Goal: Transaction & Acquisition: Book appointment/travel/reservation

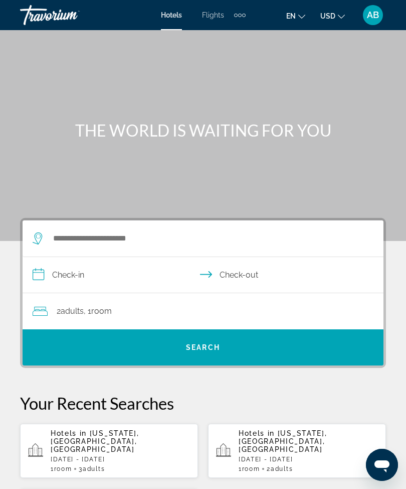
click at [214, 19] on span "Flights" at bounding box center [213, 15] width 22 height 8
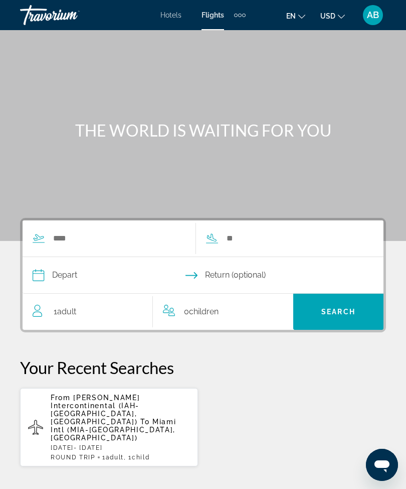
click at [245, 16] on div "Extra navigation items" at bounding box center [244, 16] width 4 height 4
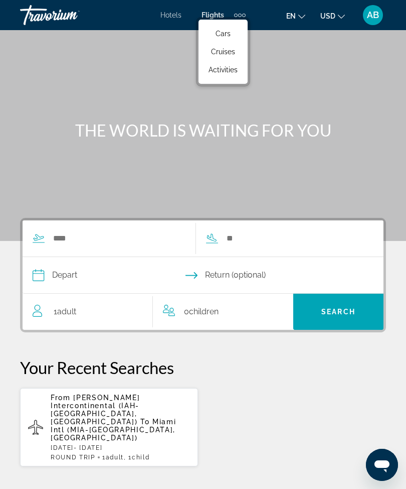
click at [225, 77] on link "Activities" at bounding box center [223, 70] width 39 height 18
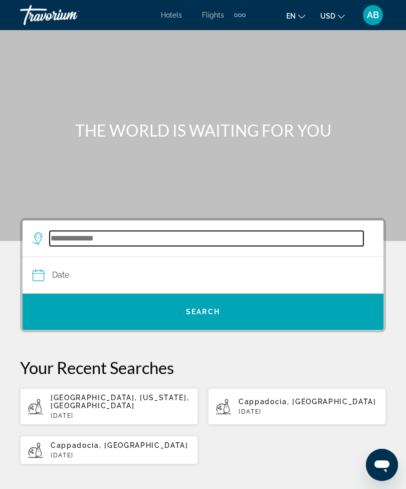
click at [70, 231] on input "Search widget" at bounding box center [207, 238] width 314 height 15
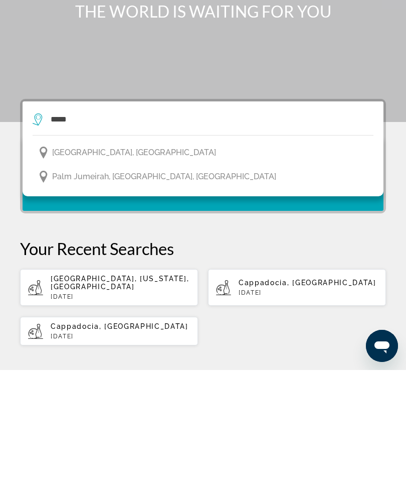
click at [74, 264] on span "[GEOGRAPHIC_DATA], [GEOGRAPHIC_DATA]" at bounding box center [134, 271] width 164 height 14
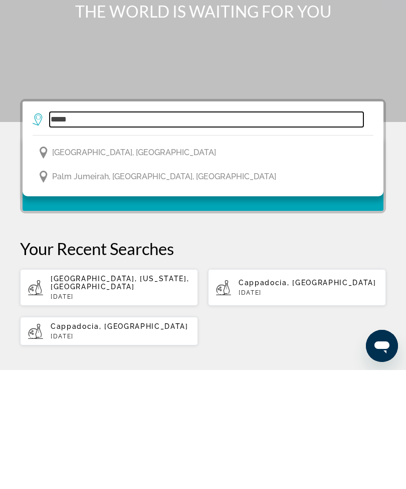
type input "**********"
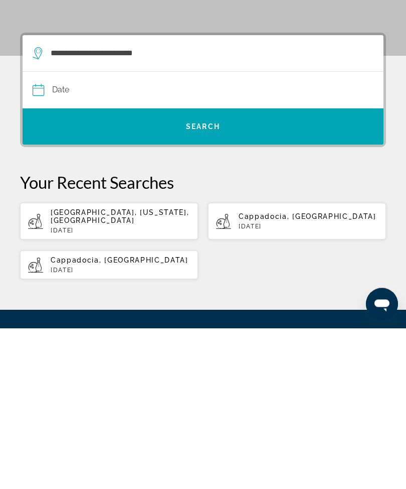
click at [33, 233] on input "Date" at bounding box center [117, 252] width 175 height 39
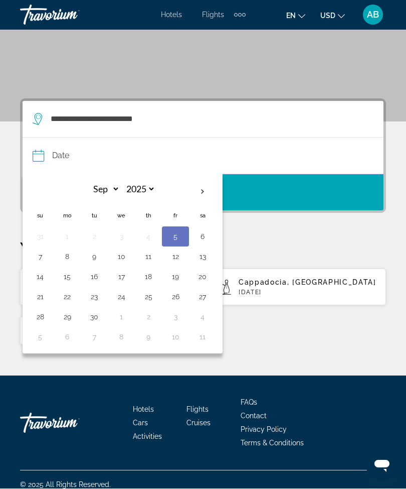
click at [199, 192] on th "Next month" at bounding box center [202, 192] width 27 height 22
select select "*"
click at [122, 275] on button "15" at bounding box center [121, 277] width 16 height 14
type input "**********"
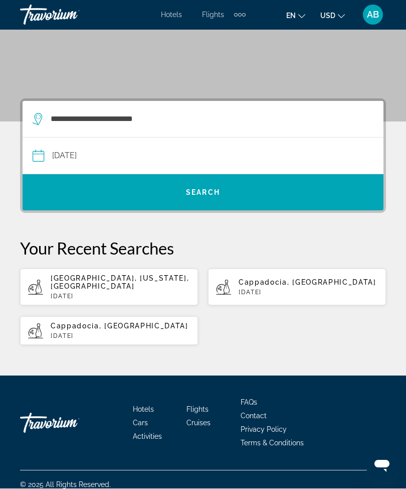
click at [158, 189] on span "Search widget" at bounding box center [203, 193] width 361 height 24
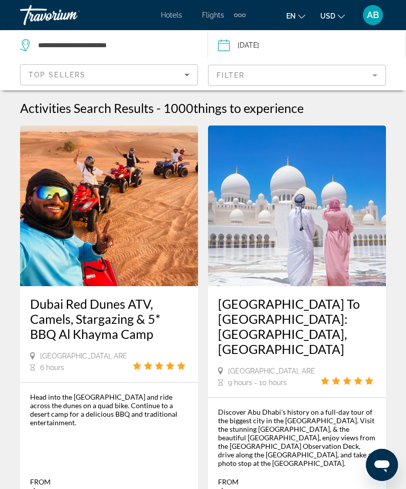
click at [380, 78] on mat-form-field "Filter" at bounding box center [297, 75] width 178 height 21
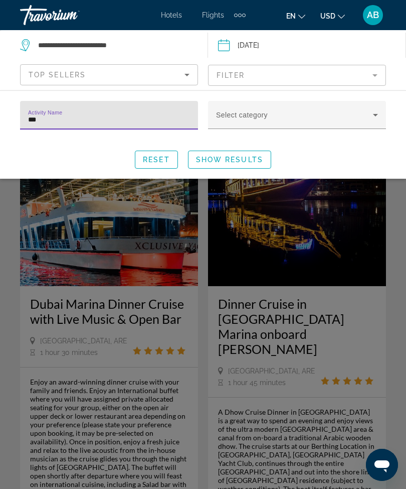
type input "****"
click at [229, 156] on span "Show Results" at bounding box center [229, 160] width 67 height 8
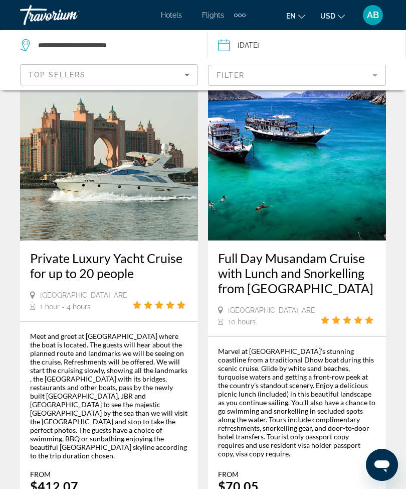
scroll to position [2622, 0]
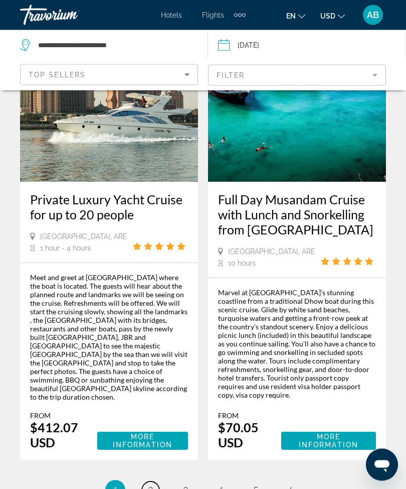
click at [153, 485] on span "2" at bounding box center [150, 490] width 5 height 11
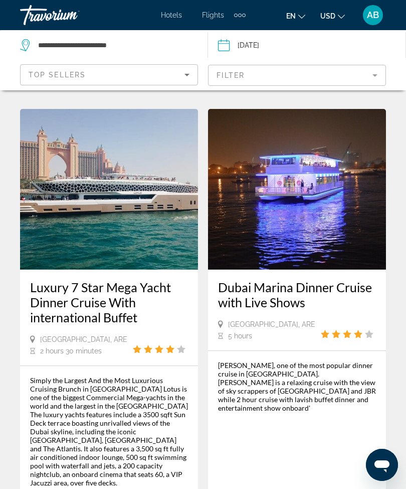
scroll to position [2675, 0]
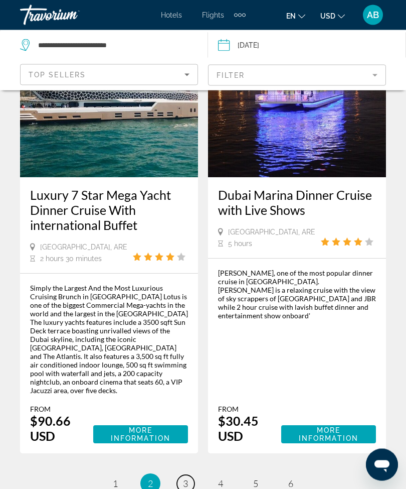
click at [187, 478] on span "3" at bounding box center [185, 483] width 5 height 11
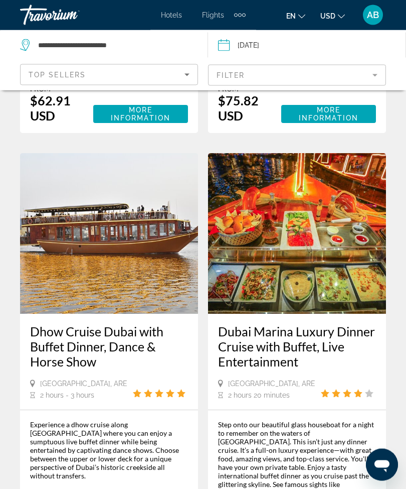
scroll to position [2479, 0]
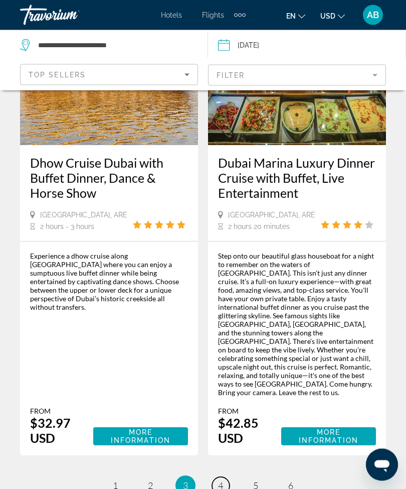
click at [227, 477] on link "page 4" at bounding box center [221, 486] width 18 height 18
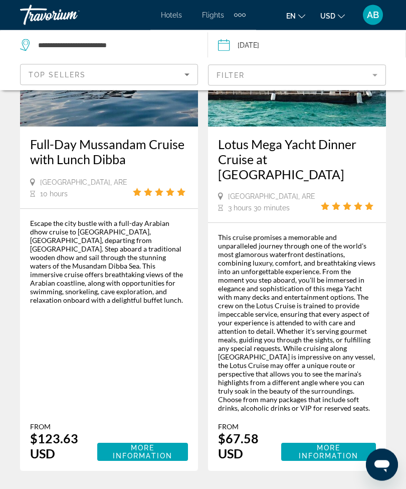
scroll to position [2801, 0]
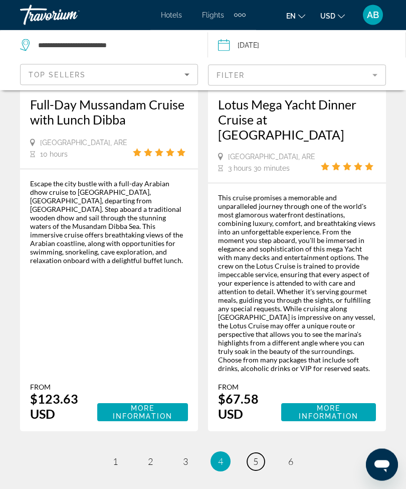
click at [256, 456] on span "5" at bounding box center [255, 461] width 5 height 11
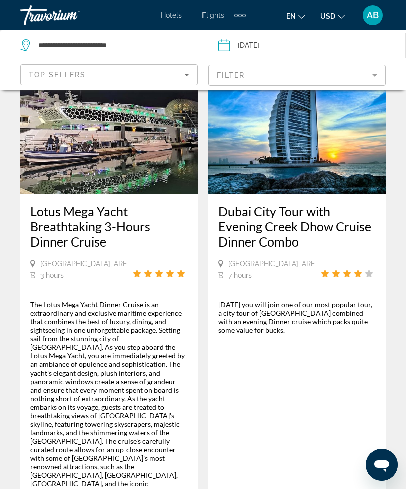
scroll to position [2590, 0]
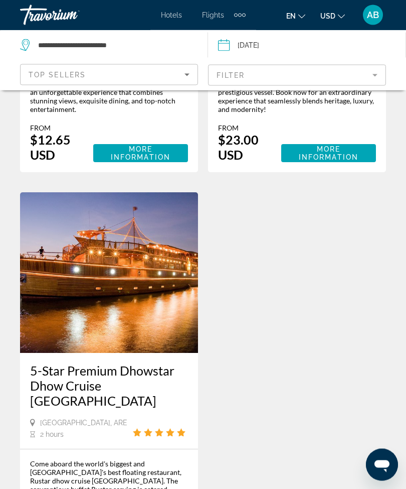
scroll to position [2394, 0]
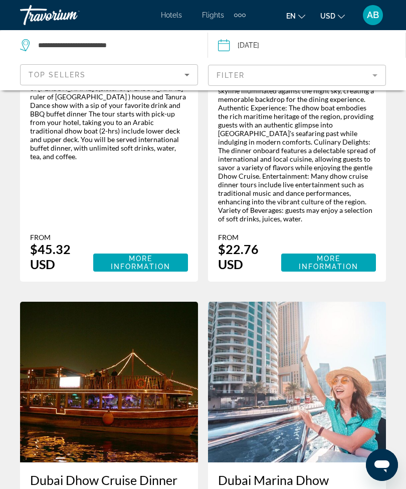
click at [373, 75] on mat-form-field "Filter" at bounding box center [297, 75] width 178 height 21
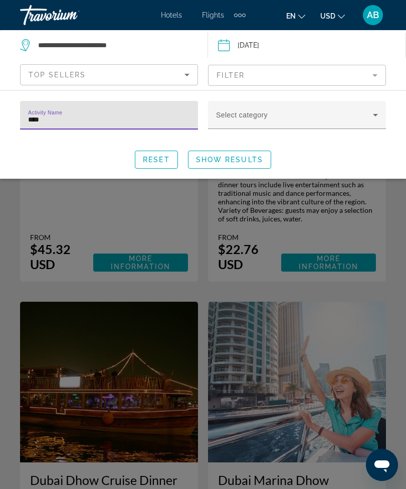
scroll to position [1289, 0]
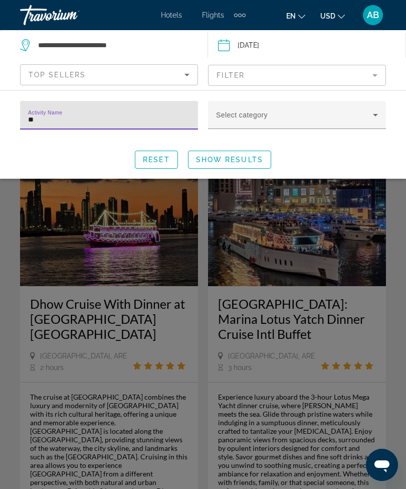
type input "*"
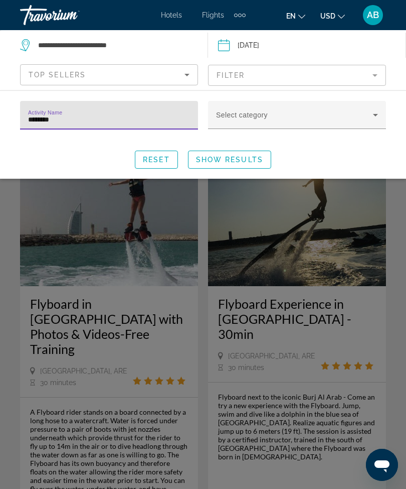
type input "********"
click at [249, 164] on span "Show Results" at bounding box center [229, 160] width 67 height 8
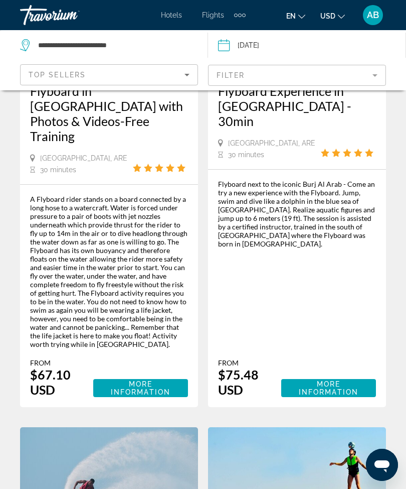
scroll to position [217, 0]
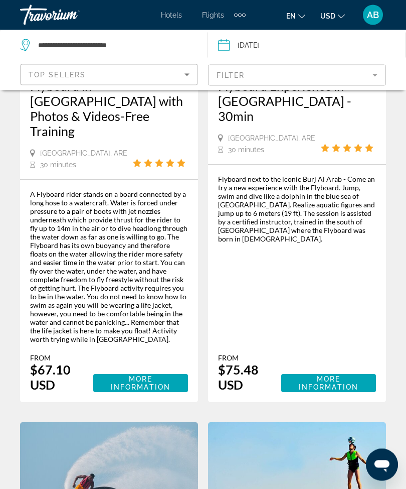
click at [244, 16] on div "Extra navigation items" at bounding box center [244, 16] width 4 height 4
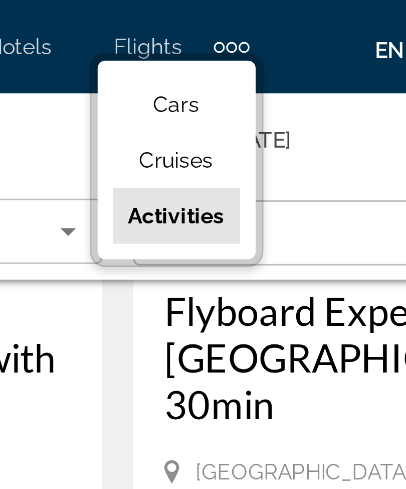
scroll to position [202, 0]
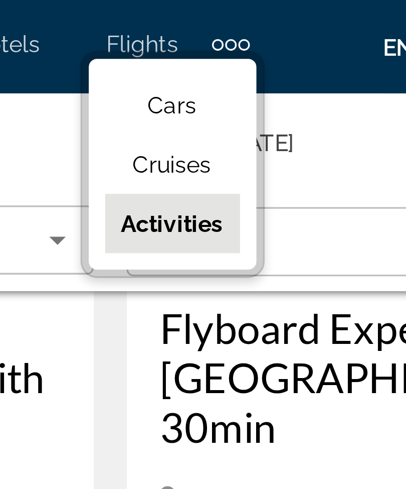
click at [207, 72] on span "Activities" at bounding box center [222, 70] width 31 height 8
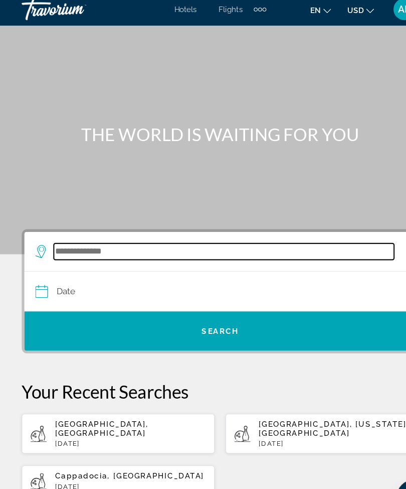
click at [95, 234] on input "Search widget" at bounding box center [207, 238] width 314 height 15
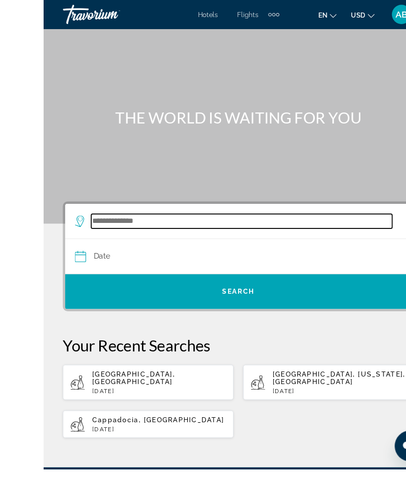
scroll to position [7, 0]
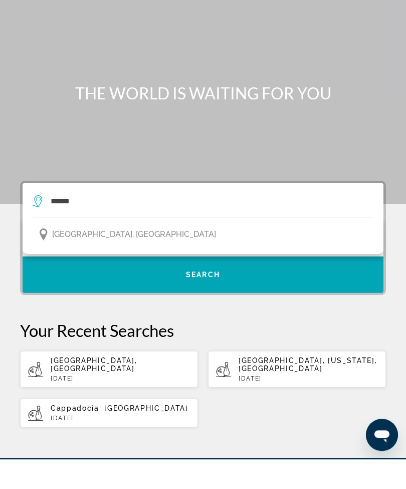
click at [128, 255] on button "[GEOGRAPHIC_DATA], [GEOGRAPHIC_DATA]" at bounding box center [203, 264] width 341 height 19
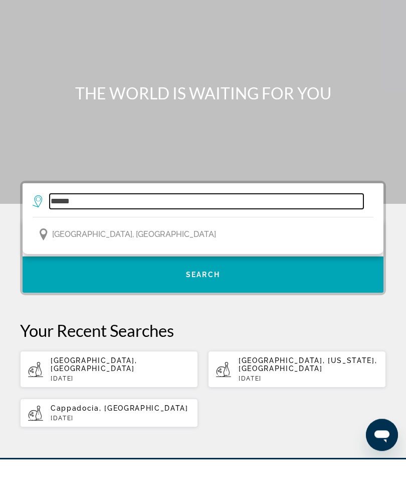
type input "**********"
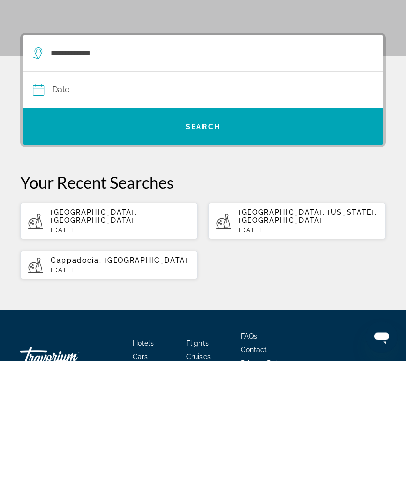
click at [86, 200] on input "Date" at bounding box center [117, 219] width 175 height 39
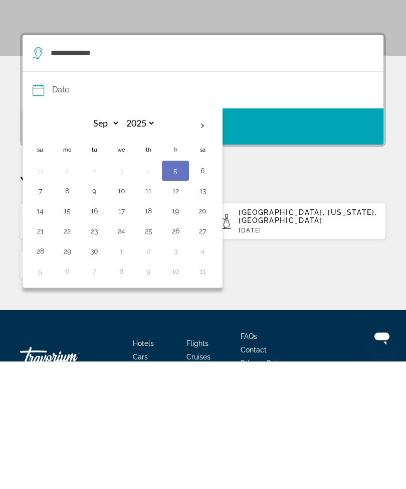
scroll to position [86, 0]
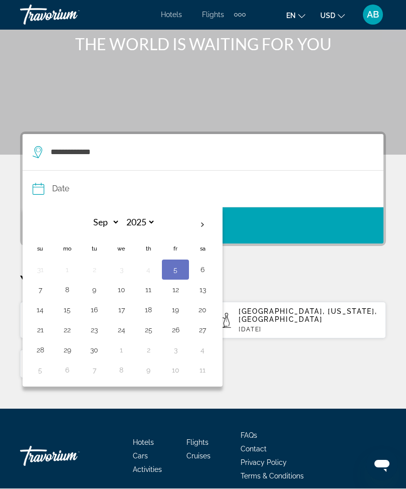
click at [203, 222] on th "Next month" at bounding box center [202, 225] width 27 height 22
select select "*"
click at [123, 332] on button "22" at bounding box center [121, 330] width 16 height 14
type input "**********"
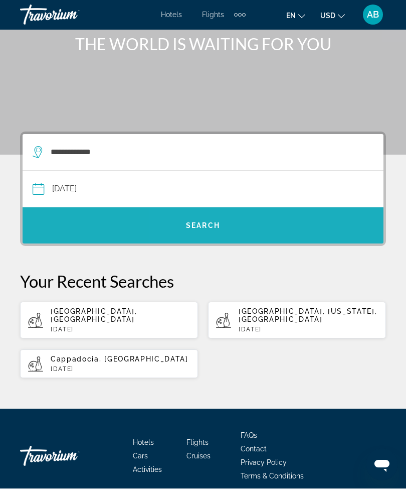
click at [230, 225] on span "Search widget" at bounding box center [203, 226] width 361 height 24
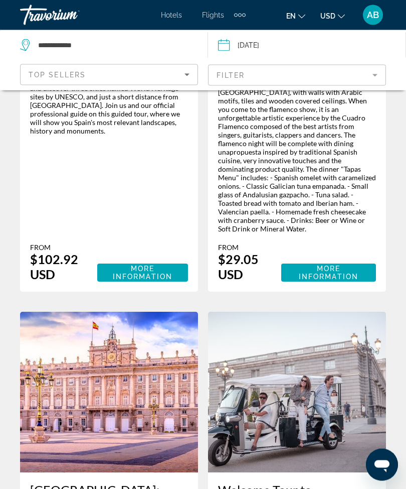
scroll to position [366, 0]
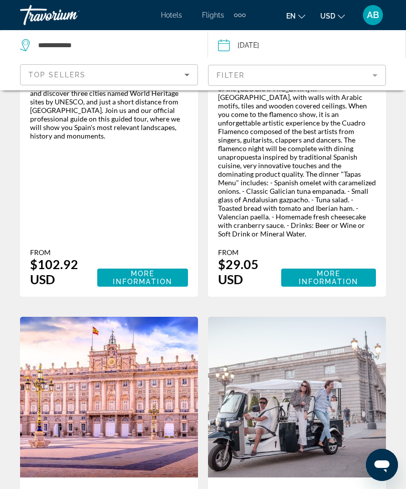
click at [171, 11] on span "Hotels" at bounding box center [171, 15] width 21 height 8
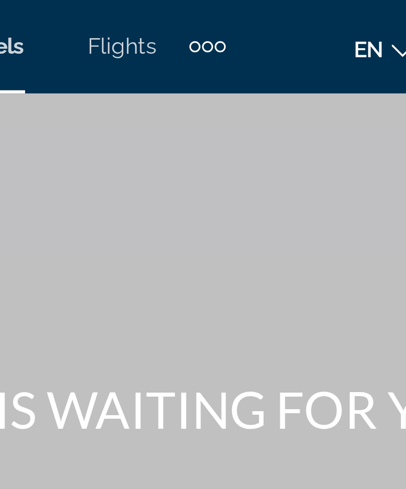
click at [238, 14] on div "Extra navigation items" at bounding box center [240, 16] width 4 height 4
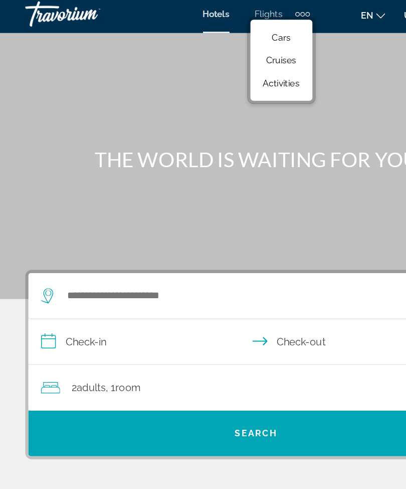
click at [223, 71] on link "Activities" at bounding box center [223, 70] width 39 height 18
